Goal: Task Accomplishment & Management: Manage account settings

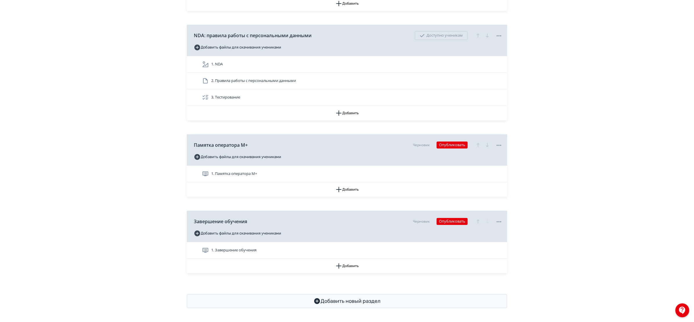
scroll to position [3881, 0]
click at [459, 141] on button "Опубликовать" at bounding box center [452, 144] width 31 height 7
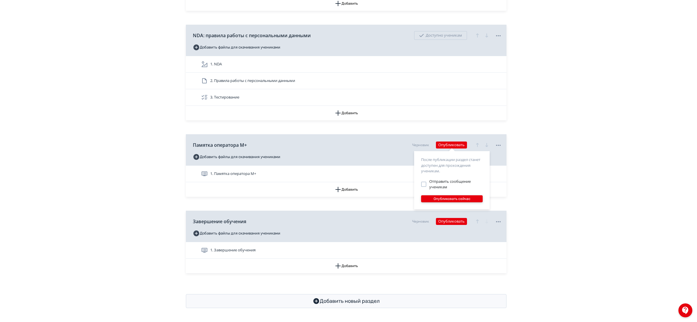
click at [465, 198] on button "Опубликовать сейчас" at bounding box center [452, 198] width 62 height 7
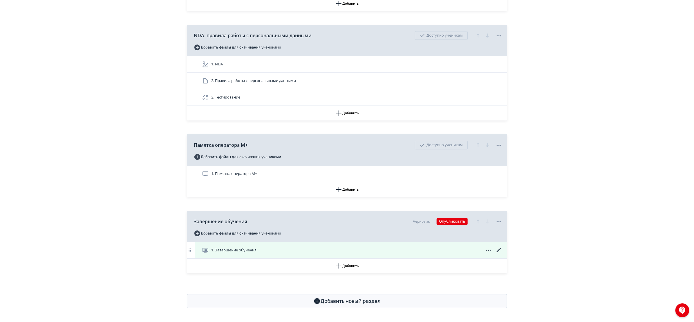
click at [499, 249] on icon at bounding box center [499, 250] width 4 height 4
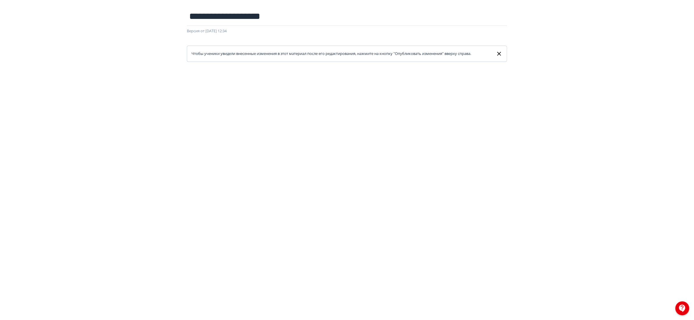
scroll to position [43, 0]
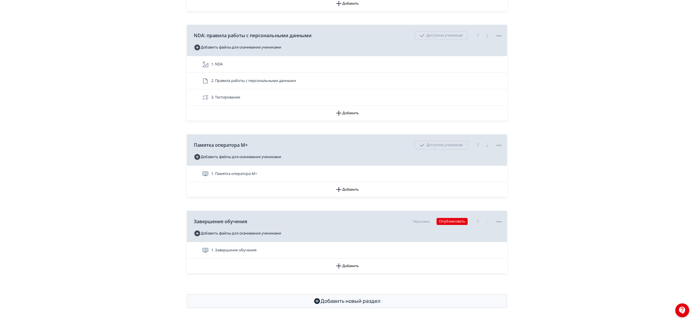
scroll to position [3881, 0]
click at [452, 216] on div "Черновик Опубликовать" at bounding box center [458, 221] width 90 height 12
click at [453, 221] on button "Опубликовать" at bounding box center [452, 221] width 31 height 7
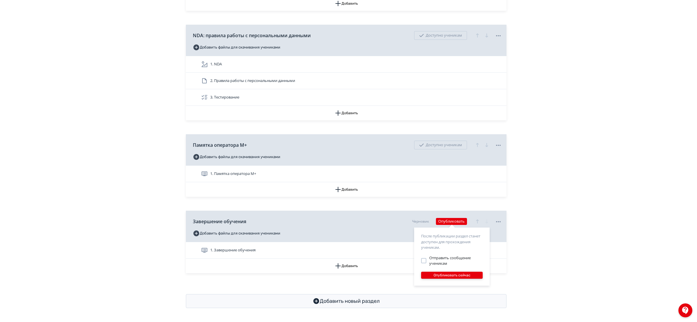
click at [455, 274] on button "Опубликовать сейчас" at bounding box center [452, 274] width 62 height 7
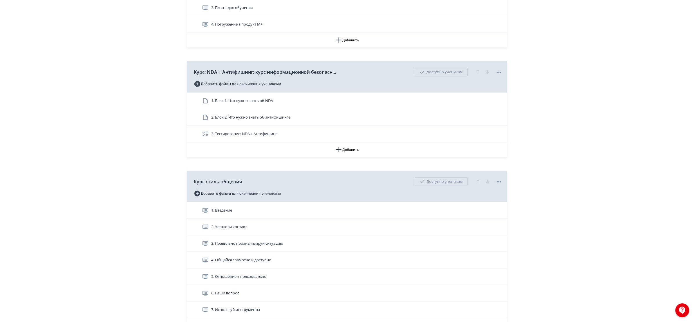
scroll to position [0, 0]
